Goal: Information Seeking & Learning: Learn about a topic

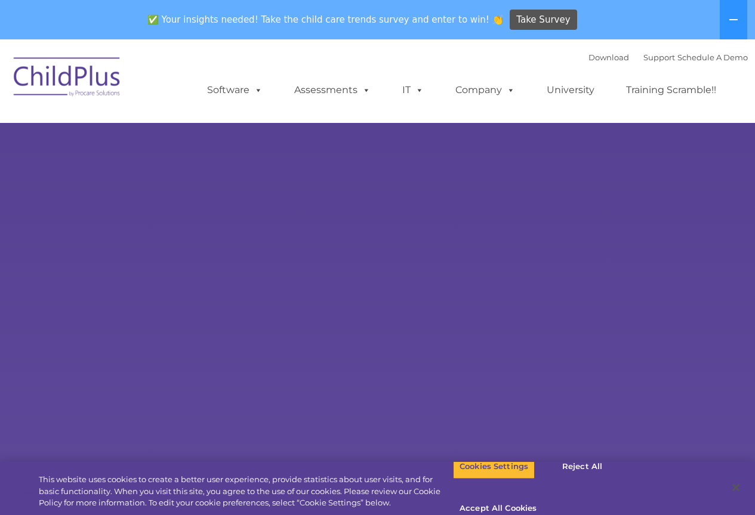
select select "MEDIUM"
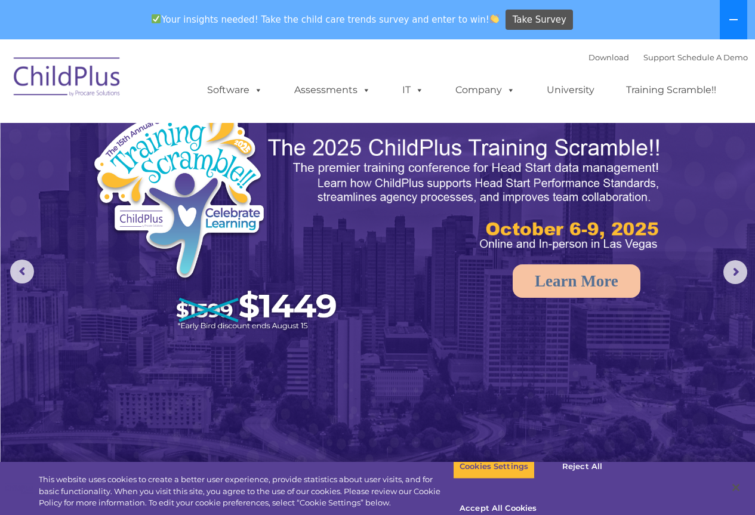
click at [728, 24] on button at bounding box center [732, 19] width 27 height 39
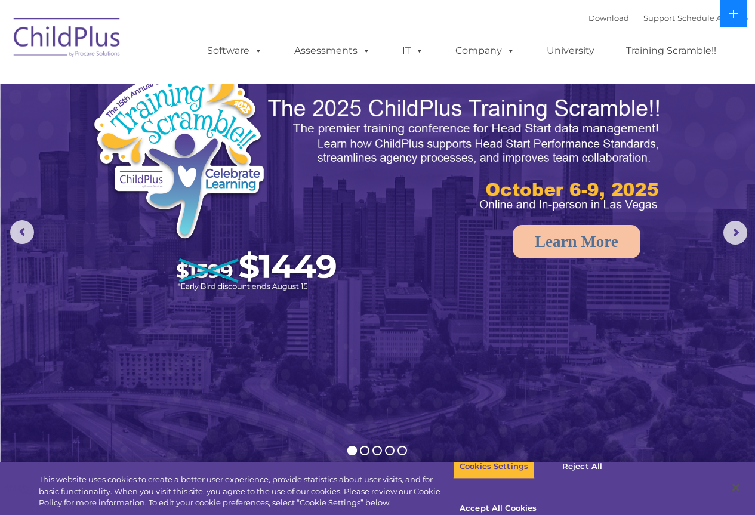
click at [730, 20] on button at bounding box center [732, 13] width 27 height 27
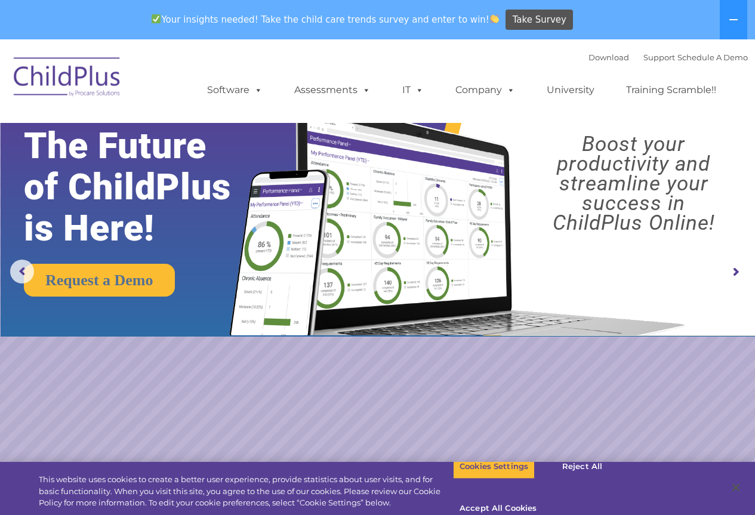
click at [73, 79] on img at bounding box center [67, 79] width 119 height 60
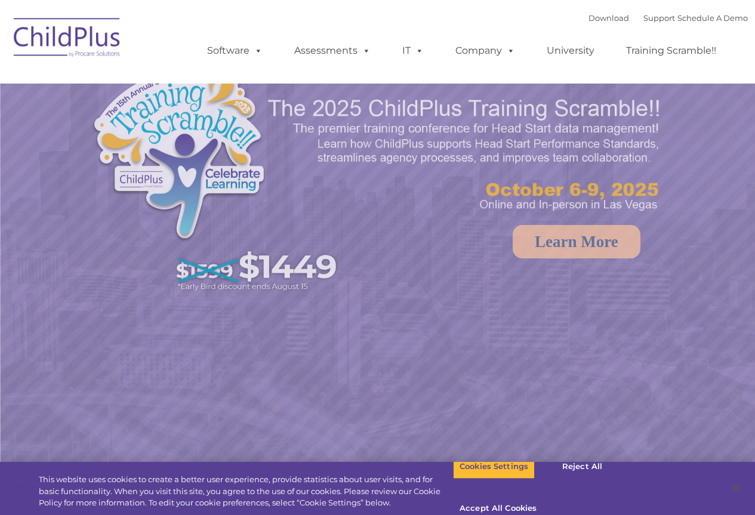
select select "MEDIUM"
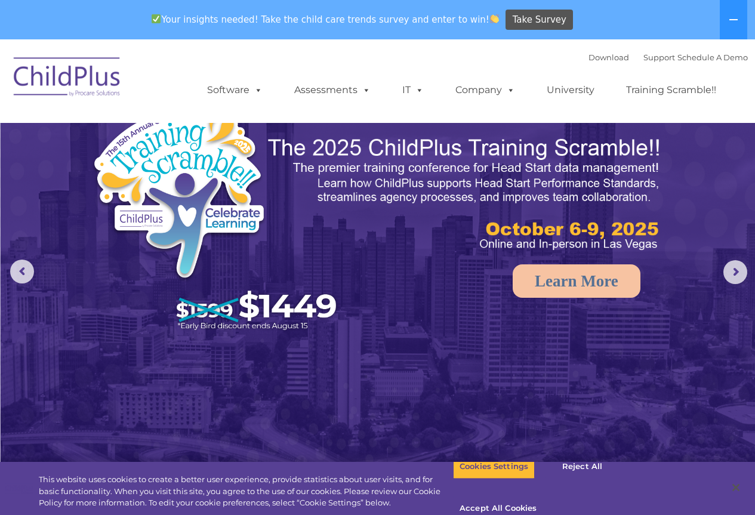
click at [113, 84] on img at bounding box center [67, 79] width 119 height 60
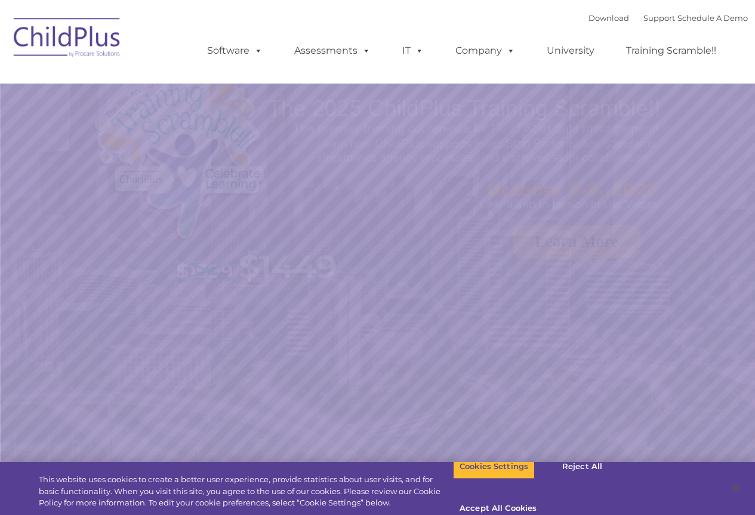
select select "MEDIUM"
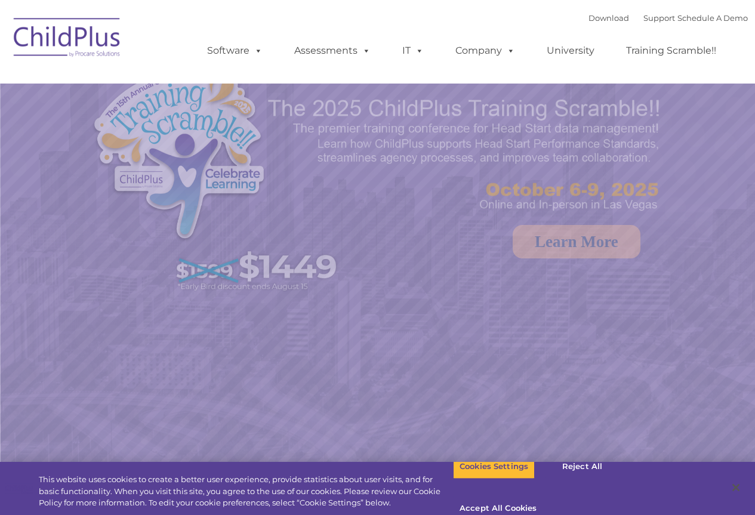
select select "MEDIUM"
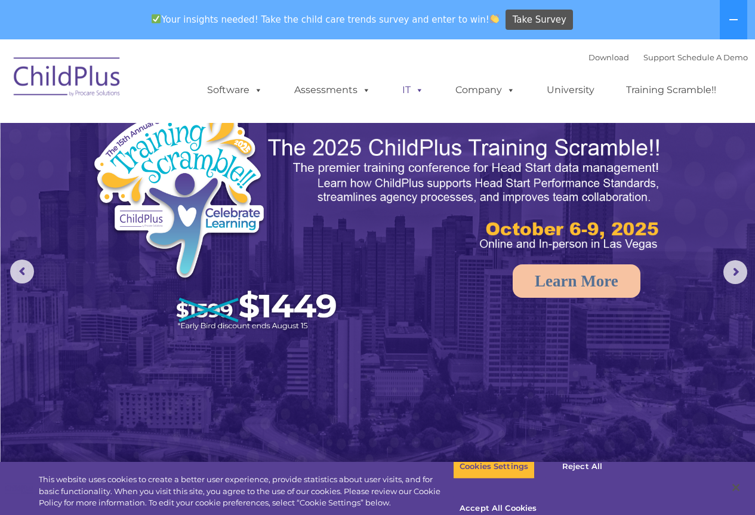
click at [418, 90] on span at bounding box center [416, 89] width 13 height 11
click at [363, 90] on span at bounding box center [363, 89] width 13 height 11
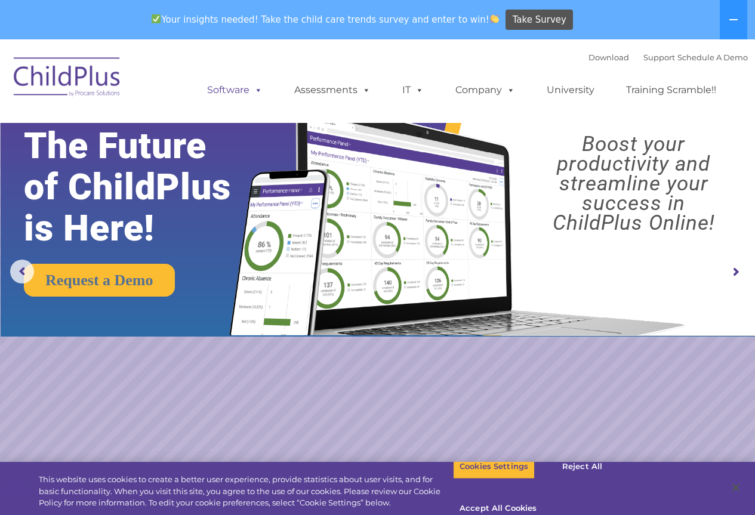
click at [251, 91] on span at bounding box center [255, 89] width 13 height 11
click at [259, 89] on span at bounding box center [255, 89] width 13 height 11
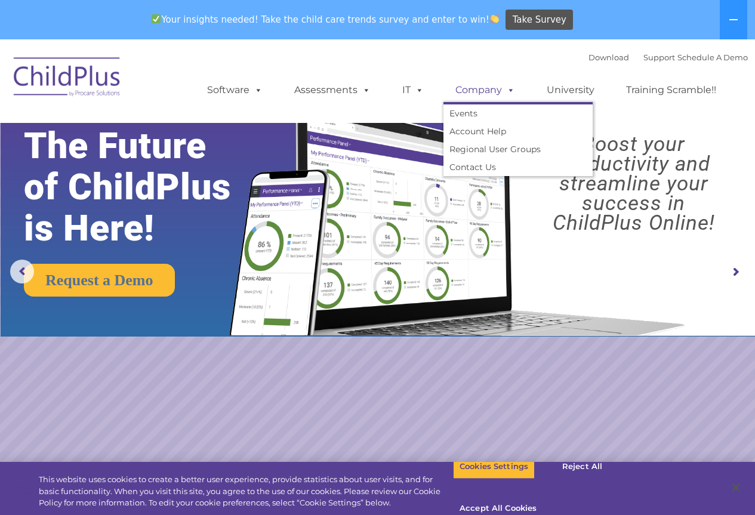
click at [510, 91] on span at bounding box center [508, 89] width 13 height 11
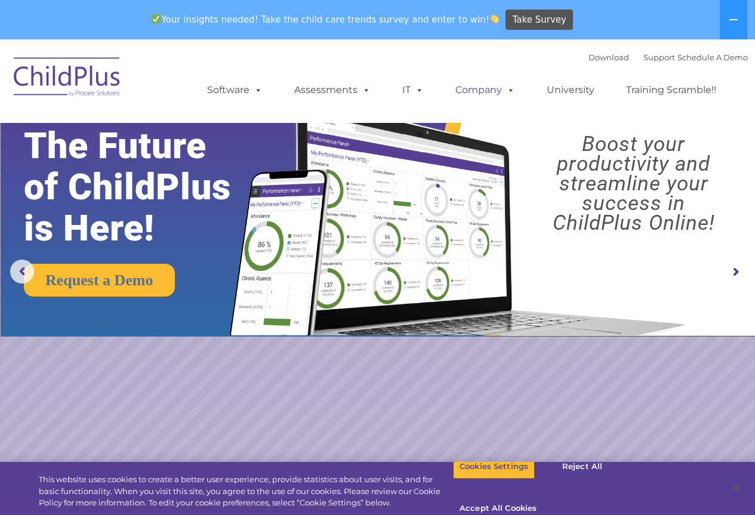
click at [509, 90] on span at bounding box center [508, 89] width 13 height 11
click at [598, 90] on link "University" at bounding box center [571, 90] width 72 height 24
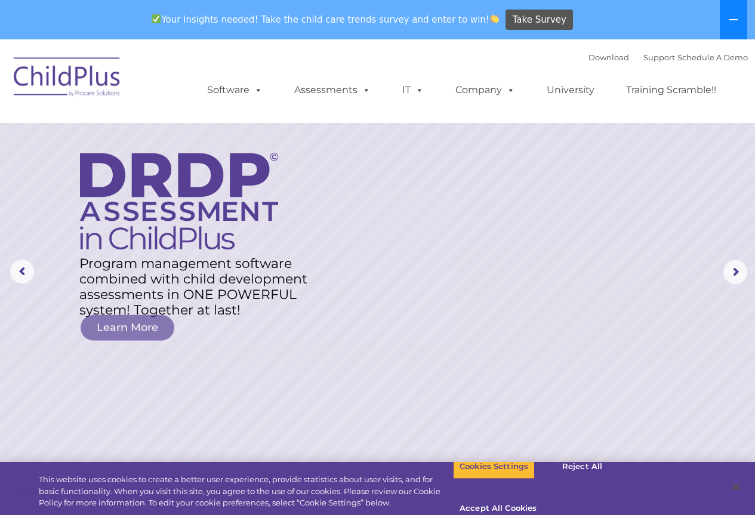
click at [739, 23] on button at bounding box center [732, 19] width 27 height 39
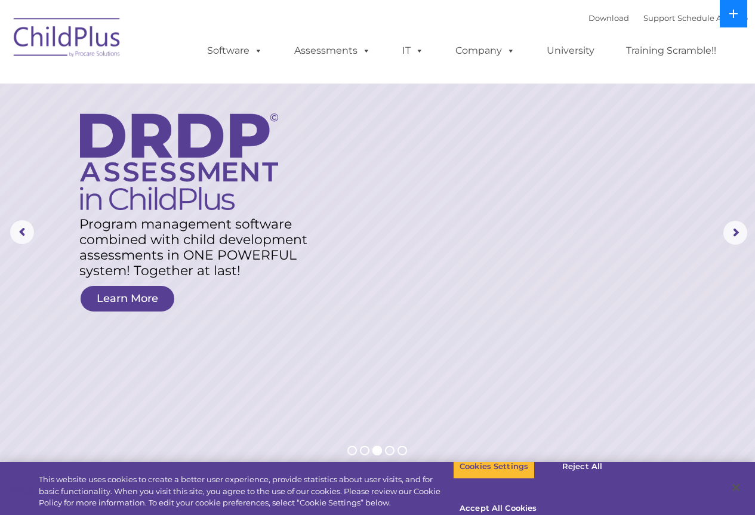
click at [739, 23] on button at bounding box center [732, 13] width 27 height 27
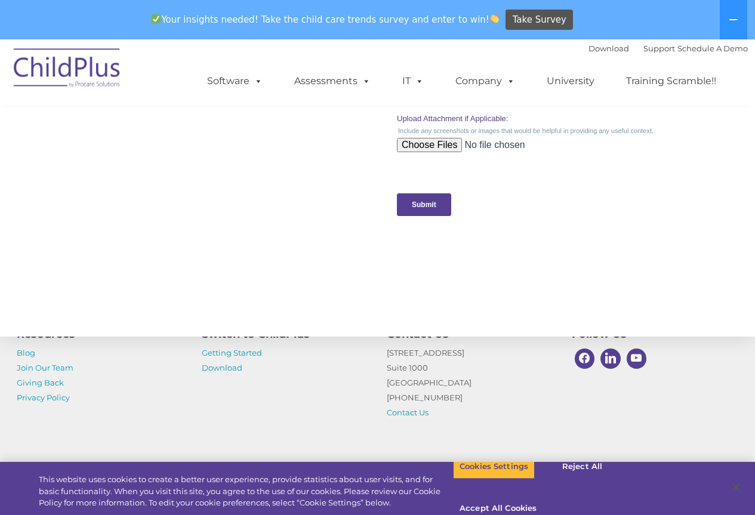
scroll to position [1299, 0]
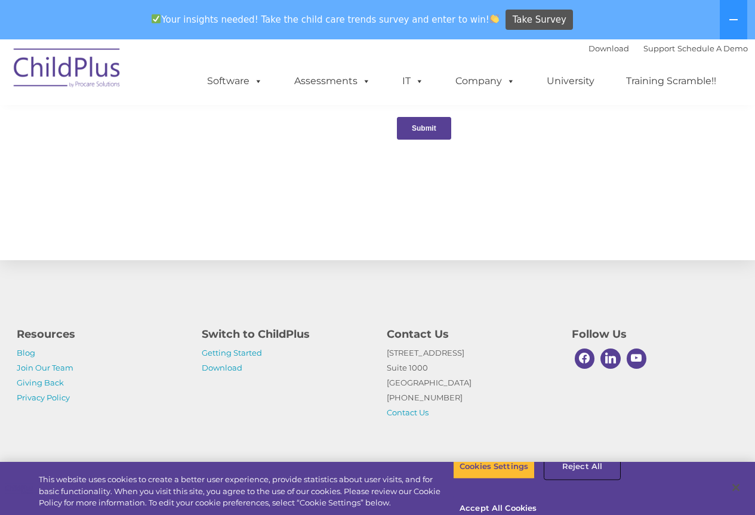
click at [576, 479] on button "Reject All" at bounding box center [582, 466] width 75 height 25
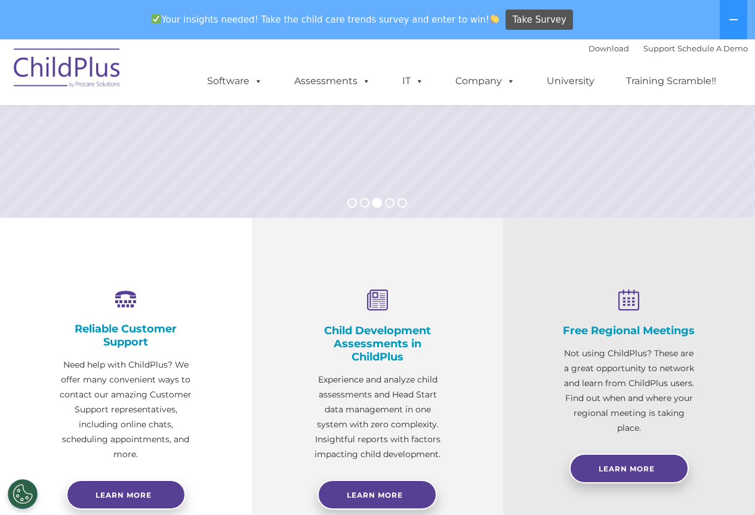
scroll to position [0, 0]
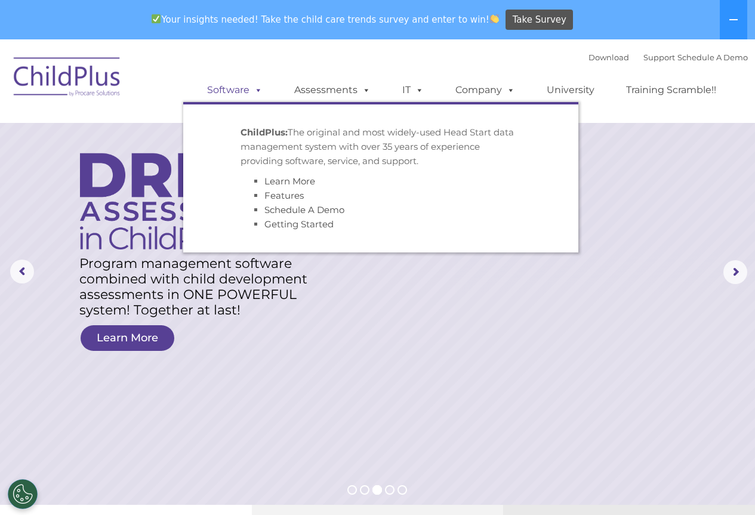
click at [260, 91] on span at bounding box center [255, 89] width 13 height 11
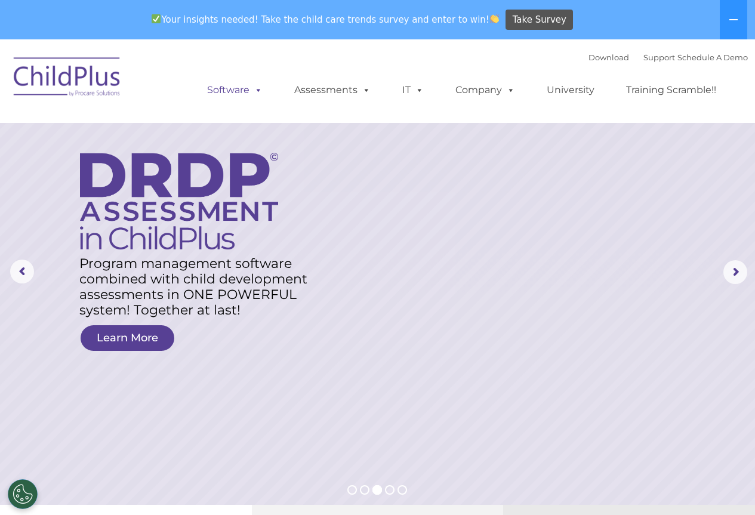
click at [260, 91] on span at bounding box center [255, 89] width 13 height 11
click at [77, 70] on img at bounding box center [67, 79] width 119 height 60
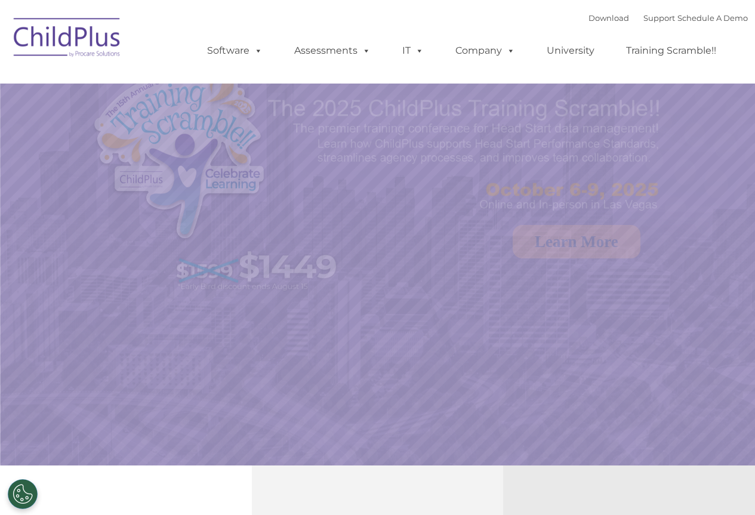
select select "MEDIUM"
